Goal: Register for event/course

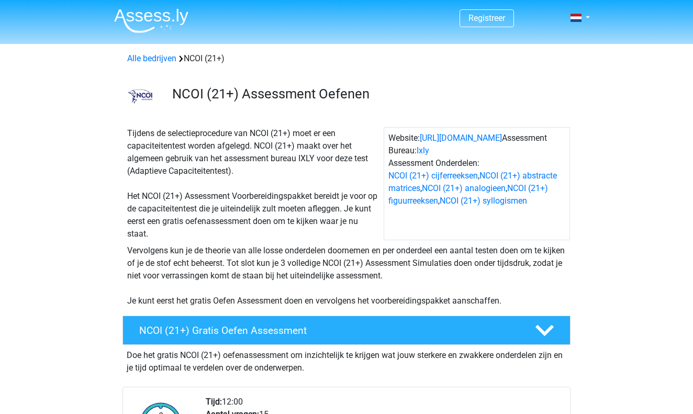
scroll to position [71, 0]
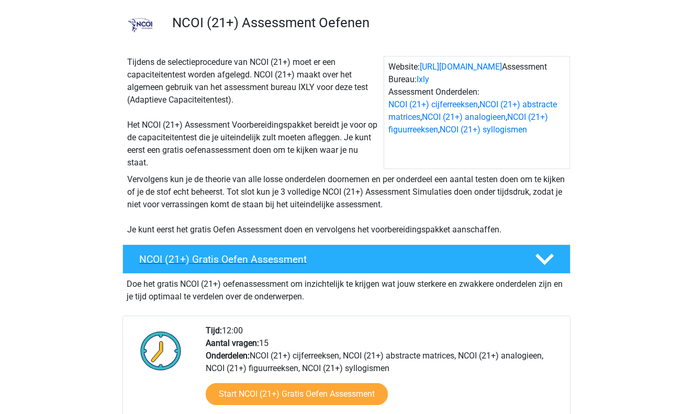
click at [218, 273] on div "NCOI (21+) Gratis Oefen Assessment" at bounding box center [346, 258] width 448 height 29
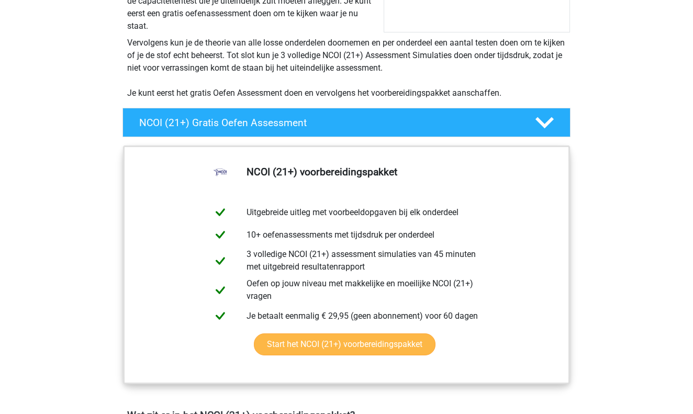
scroll to position [215, 0]
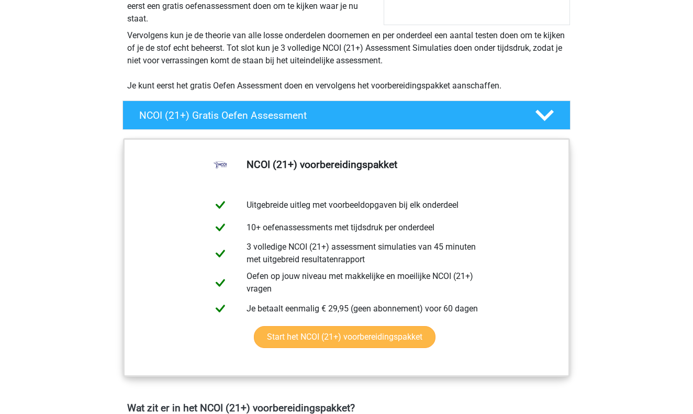
click at [284, 340] on link "Start het NCOI (21+) voorbereidingspakket" at bounding box center [345, 337] width 182 height 22
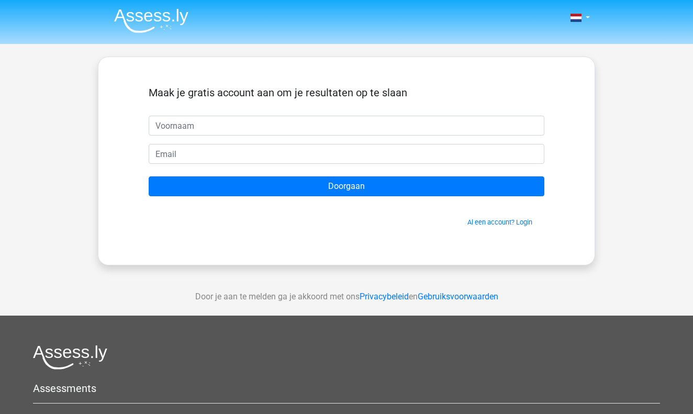
type input "A"
type input "[PERSON_NAME]"
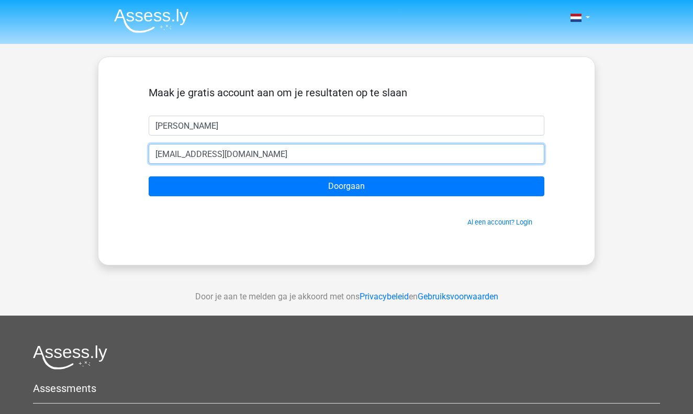
type input "[EMAIL_ADDRESS][DOMAIN_NAME]"
click at [347, 186] on input "Doorgaan" at bounding box center [347, 186] width 396 height 20
